Goal: Task Accomplishment & Management: Manage account settings

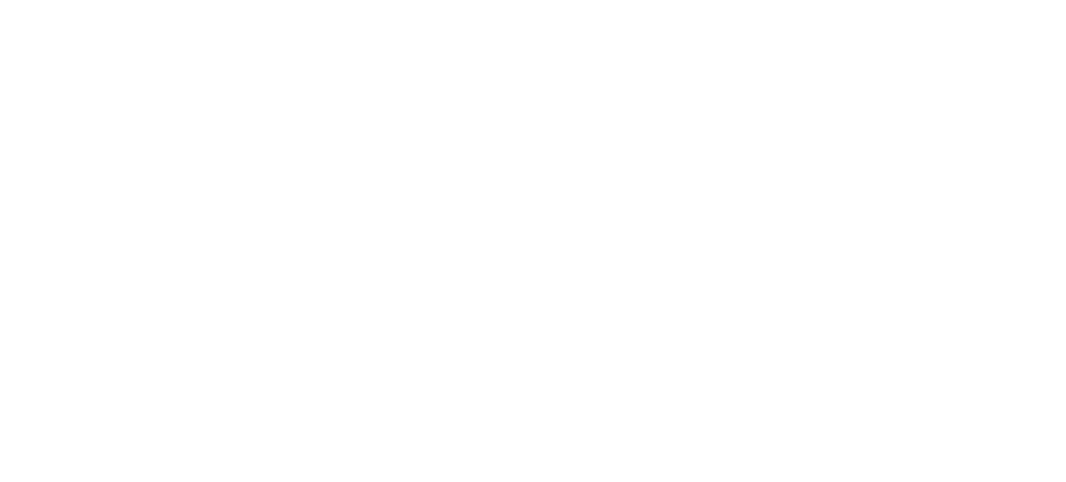
click at [324, 0] on html at bounding box center [533, 0] width 1066 height 0
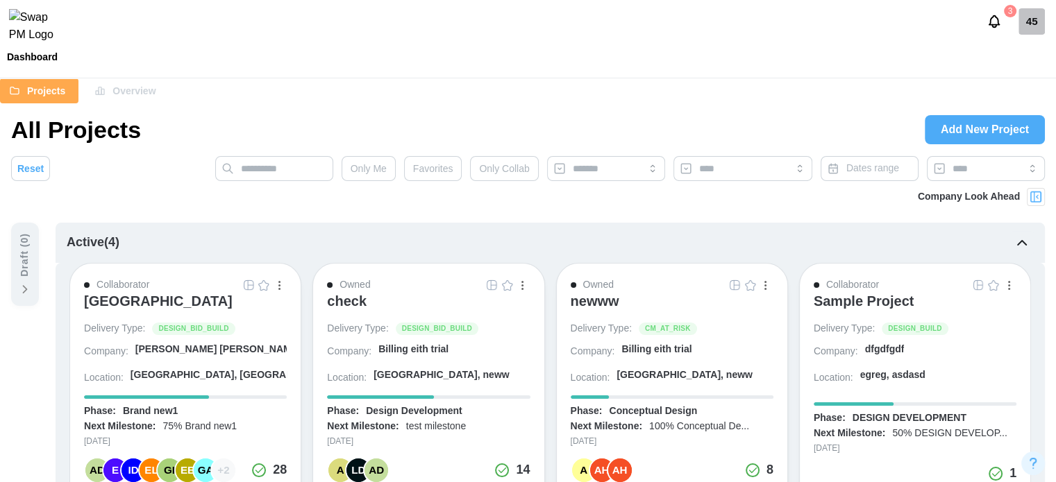
click at [1034, 34] on div "45" at bounding box center [1031, 21] width 26 height 26
click at [1002, 91] on div "Sign Out" at bounding box center [1022, 86] width 43 height 11
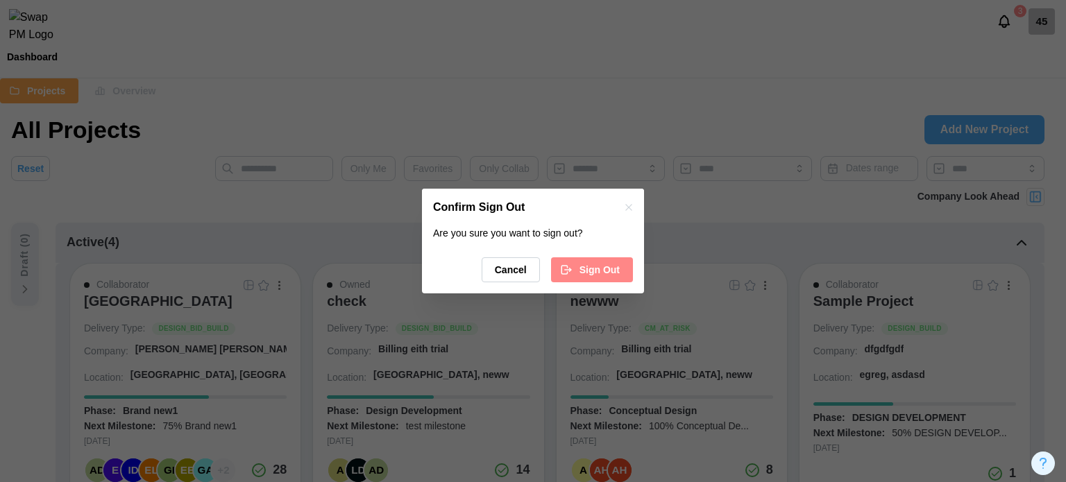
click at [592, 268] on span "Sign Out" at bounding box center [600, 270] width 40 height 24
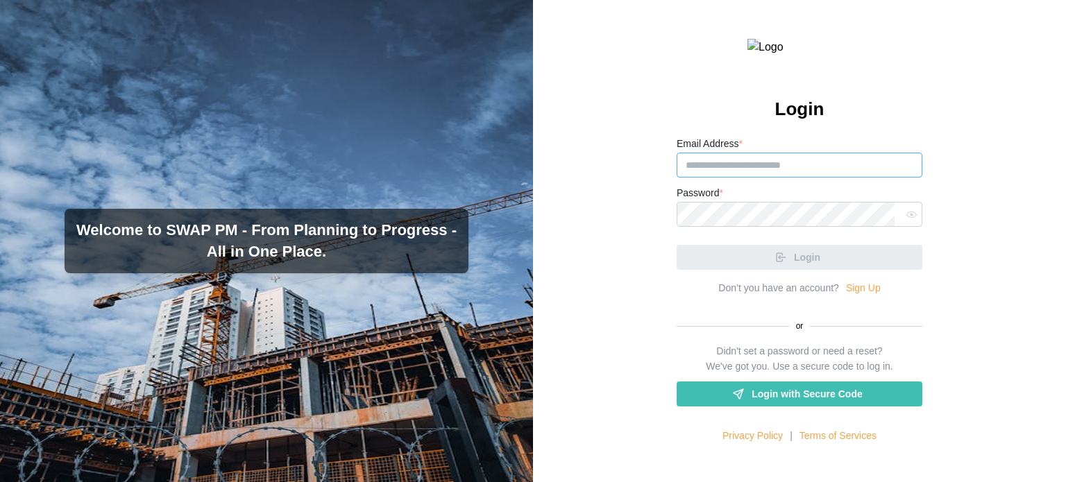
click at [775, 178] on input "Email Address *" at bounding box center [800, 165] width 246 height 25
type input "*"
type input "**********"
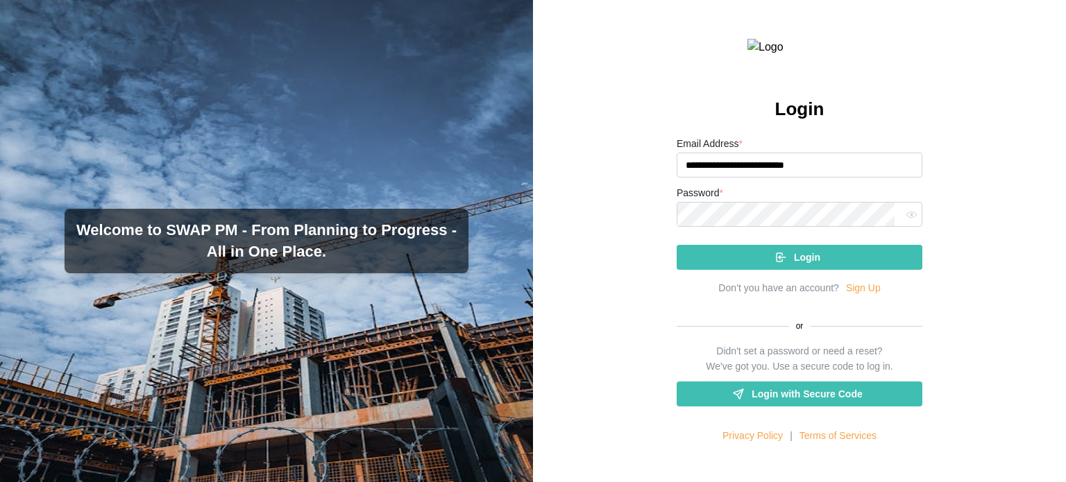
click at [858, 269] on div "Login" at bounding box center [798, 258] width 224 height 24
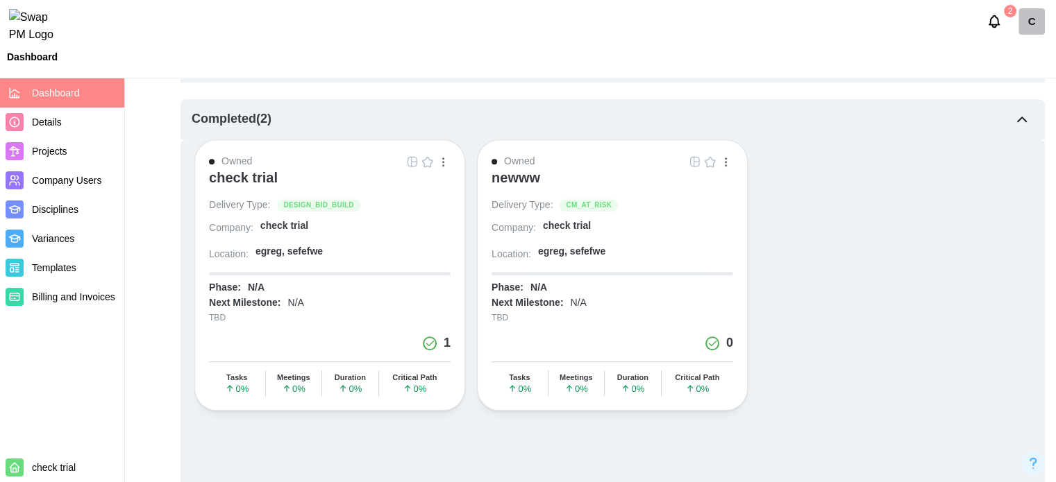
scroll to position [972, 0]
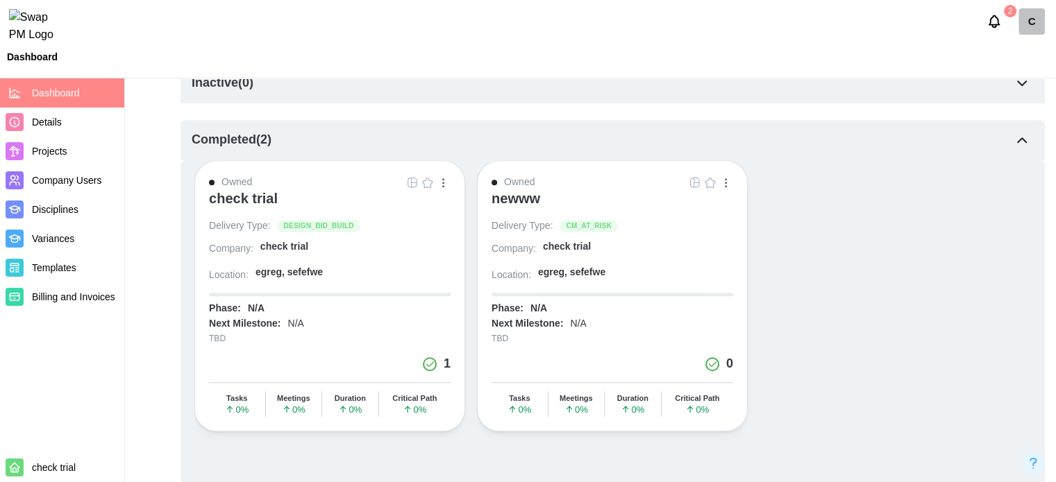
click at [1023, 27] on div "C" at bounding box center [1031, 21] width 26 height 26
